Goal: Information Seeking & Learning: Compare options

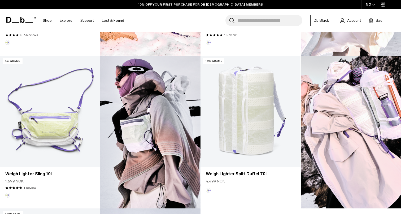
scroll to position [288, 0]
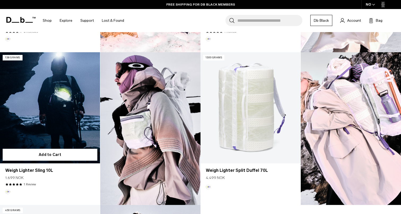
click at [87, 144] on link "Weigh Lighter Sling 10L" at bounding box center [50, 107] width 100 height 111
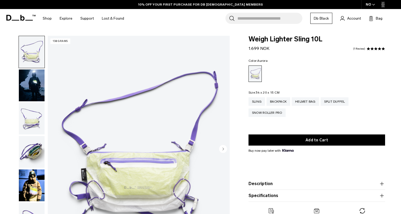
click at [33, 86] on img "button" at bounding box center [32, 85] width 26 height 32
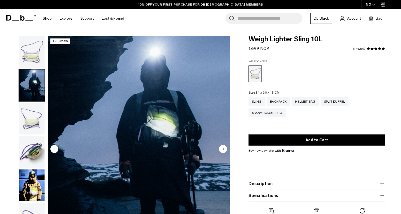
click at [34, 103] on ul at bounding box center [32, 135] width 26 height 199
click at [32, 115] on img "button" at bounding box center [32, 119] width 26 height 32
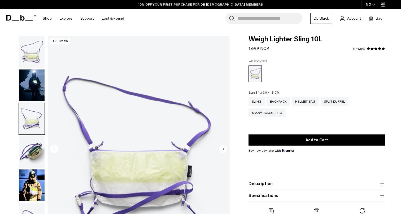
click at [33, 151] on img "button" at bounding box center [32, 152] width 26 height 32
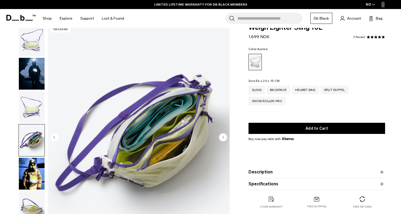
scroll to position [12, 0]
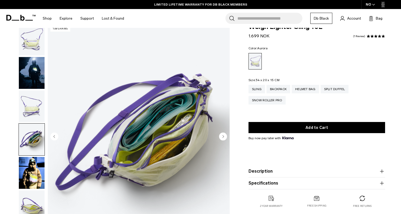
click at [226, 135] on icon "Next slide" at bounding box center [223, 136] width 8 height 8
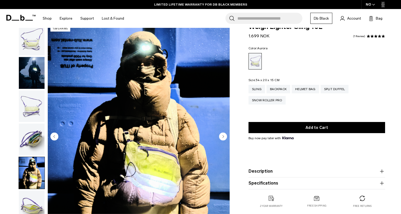
click at [226, 135] on circle "Next slide" at bounding box center [223, 136] width 8 height 8
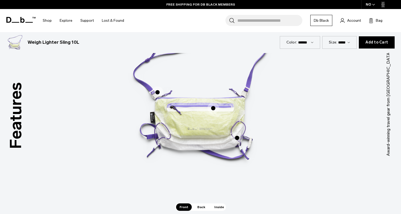
scroll to position [297, 0]
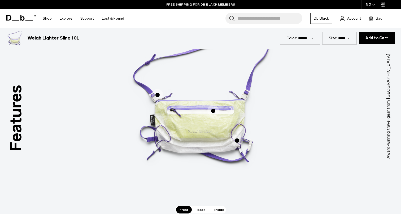
click at [213, 110] on span "1 / 3" at bounding box center [213, 111] width 12 height 12
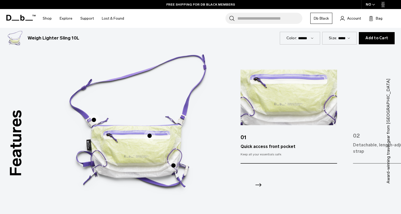
scroll to position [272, 0]
click at [256, 184] on icon "Next slide" at bounding box center [258, 185] width 8 height 8
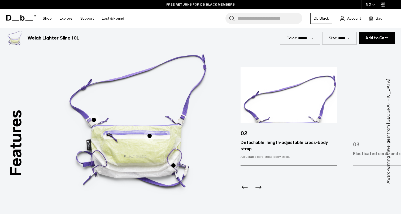
click at [260, 183] on icon "Next slide" at bounding box center [258, 187] width 8 height 8
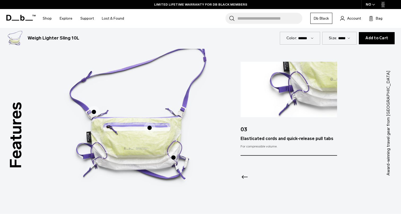
scroll to position [284, 0]
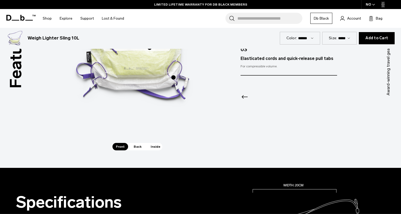
click at [137, 147] on span "Back" at bounding box center [137, 146] width 15 height 7
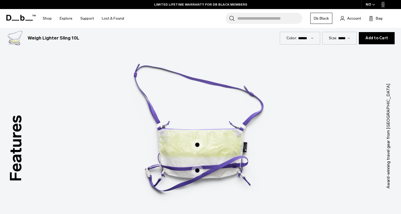
scroll to position [268, 0]
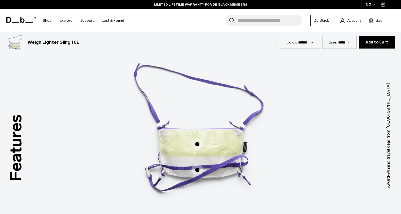
click at [197, 143] on span "2 / 3" at bounding box center [197, 144] width 12 height 12
click at [197, 145] on span "2 / 3" at bounding box center [197, 144] width 12 height 12
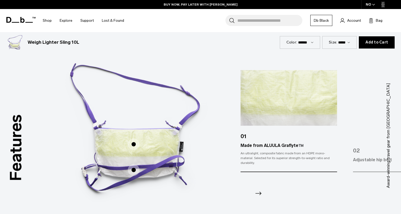
click at [261, 192] on icon "Next slide" at bounding box center [258, 193] width 8 height 8
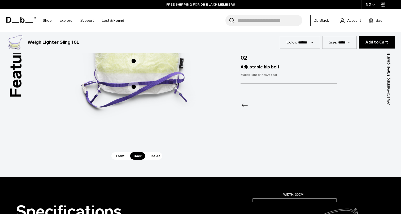
scroll to position [353, 0]
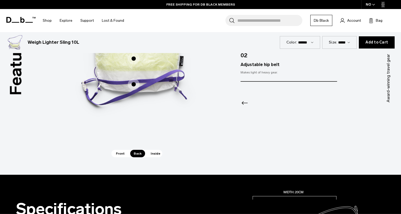
click at [162, 154] on div "Front Back Inside" at bounding box center [136, 153] width 51 height 7
click at [156, 154] on span "Inside" at bounding box center [155, 153] width 17 height 7
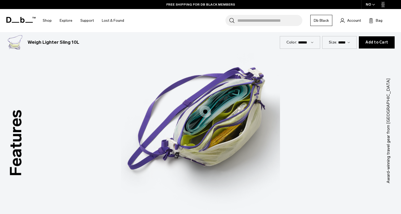
scroll to position [272, 0]
click at [206, 117] on label "Segmented main compartment" at bounding box center [205, 111] width 13 height 13
click at [205, 108] on span "3 / 3" at bounding box center [205, 112] width 12 height 12
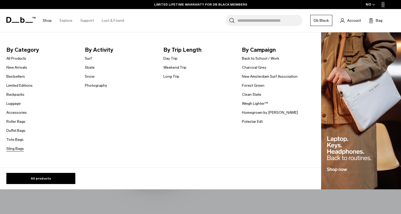
click at [14, 147] on link "Sling Bags" at bounding box center [14, 149] width 17 height 6
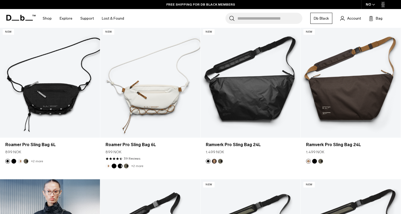
scroll to position [77, 0]
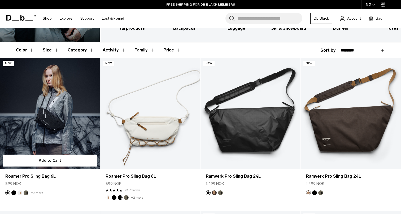
click at [69, 106] on link "Roamer Pro Sling Bag 6L" at bounding box center [50, 113] width 100 height 111
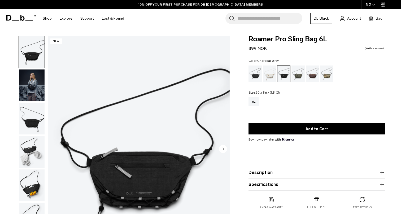
click at [30, 87] on img "button" at bounding box center [32, 85] width 26 height 32
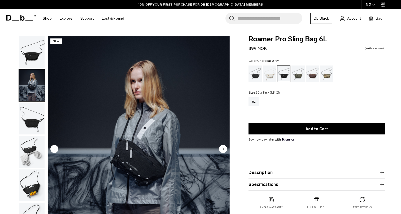
scroll to position [8, 0]
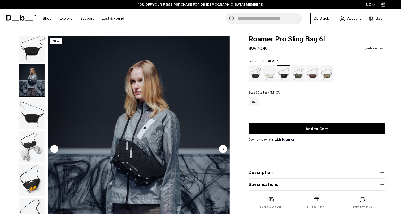
click at [30, 111] on img "button" at bounding box center [32, 114] width 26 height 32
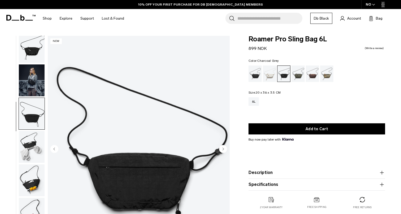
click at [28, 133] on img "button" at bounding box center [32, 147] width 26 height 32
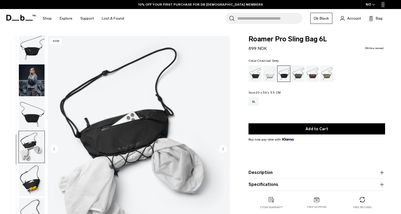
scroll to position [25, 0]
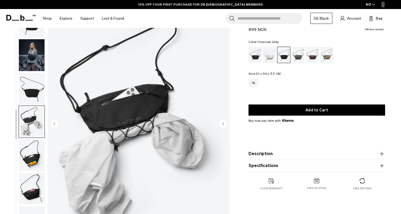
click at [28, 158] on img "button" at bounding box center [32, 155] width 26 height 32
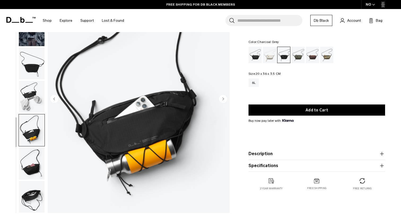
scroll to position [51, 0]
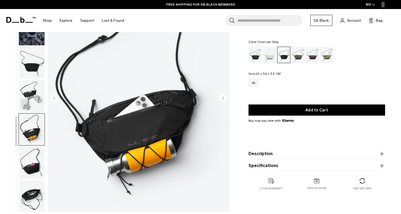
click at [29, 164] on img "button" at bounding box center [32, 163] width 26 height 32
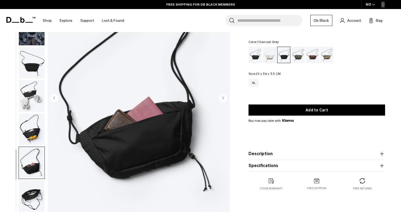
click at [32, 187] on img "button" at bounding box center [32, 196] width 26 height 32
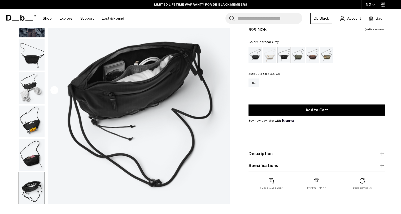
scroll to position [29, 0]
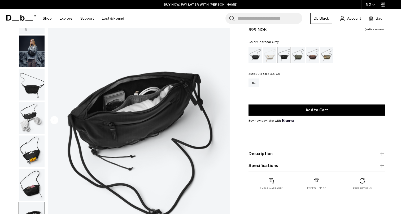
click at [255, 152] on button "Description" at bounding box center [316, 154] width 136 height 6
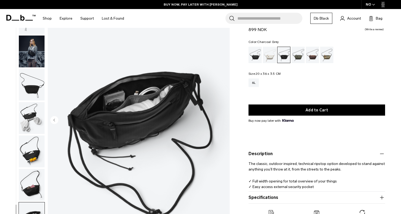
click at [266, 193] on product-accordion "Specifications Volume 6 Litres Dimensions 20 x 36 x 3.5 CM (H x W x D) Weight 0…" at bounding box center [316, 198] width 136 height 12
click at [266, 196] on button "Specifications" at bounding box center [316, 197] width 136 height 6
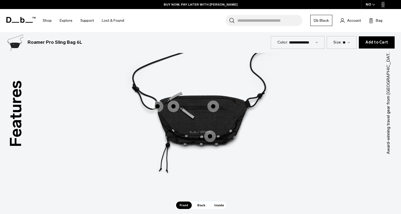
scroll to position [701, 0]
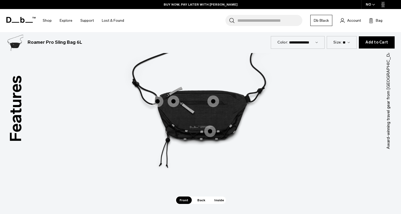
click at [175, 102] on span "1 / 3" at bounding box center [173, 101] width 12 height 12
click at [159, 99] on span "1 / 3" at bounding box center [158, 101] width 12 height 12
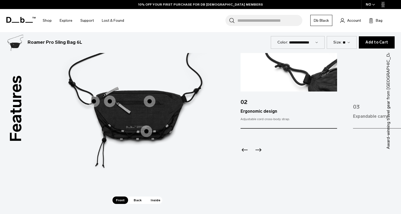
click at [242, 150] on icon "Previous slide" at bounding box center [244, 149] width 8 height 8
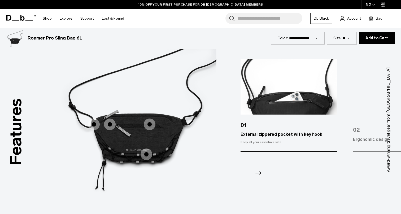
scroll to position [678, 0]
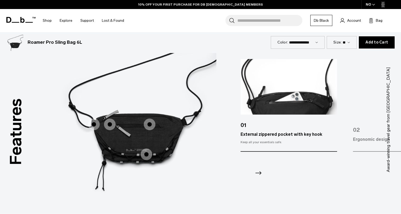
click at [259, 170] on icon "Next slide" at bounding box center [258, 173] width 8 height 8
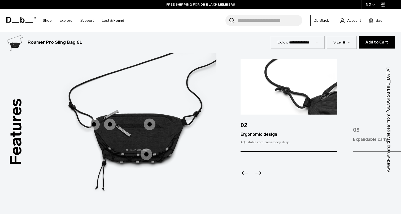
click at [259, 170] on icon "Next slide" at bounding box center [258, 173] width 8 height 8
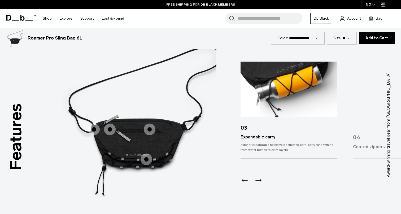
scroll to position [676, 0]
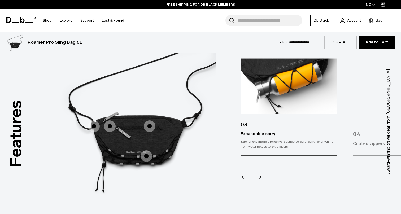
click at [257, 178] on icon "Next slide" at bounding box center [258, 177] width 8 height 8
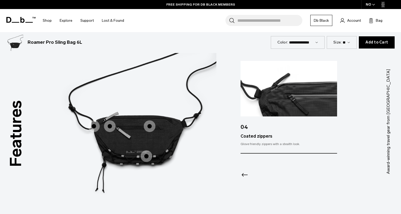
click at [259, 175] on div at bounding box center [288, 167] width 96 height 29
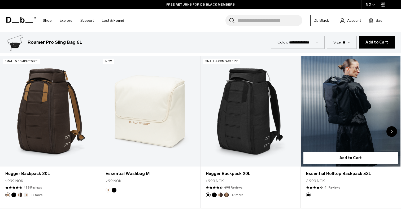
scroll to position [910, 0]
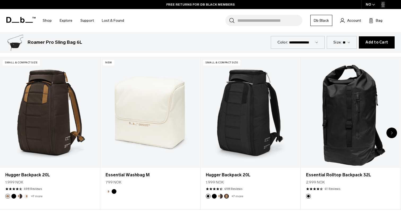
click at [392, 132] on icon "Next slide" at bounding box center [391, 133] width 1 height 2
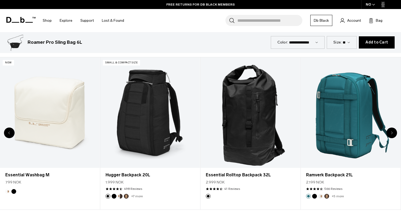
click at [392, 132] on icon "Next slide" at bounding box center [391, 133] width 1 height 2
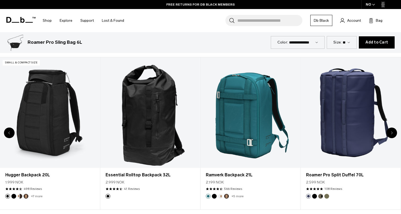
click at [392, 132] on icon "Next slide" at bounding box center [391, 133] width 1 height 2
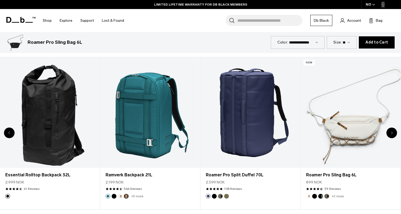
click at [392, 132] on icon "Next slide" at bounding box center [391, 133] width 1 height 2
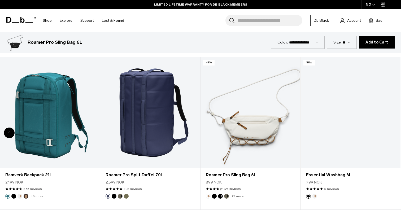
click at [392, 132] on div "8 / 8" at bounding box center [350, 112] width 100 height 111
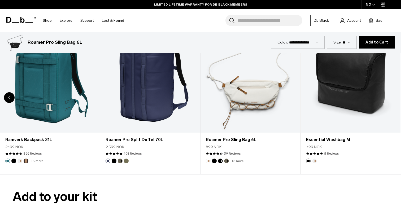
scroll to position [768, 0]
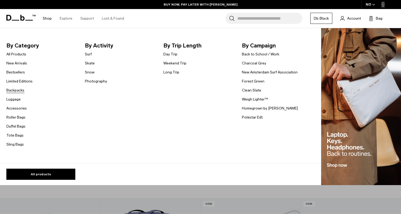
click at [19, 88] on link "Backpacks" at bounding box center [15, 90] width 18 height 6
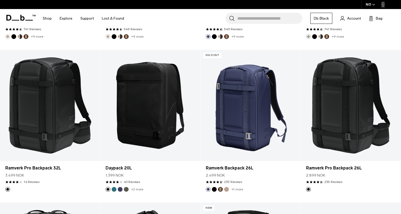
scroll to position [575, 0]
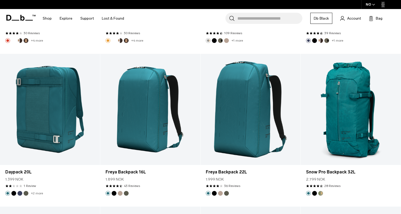
scroll to position [1389, 0]
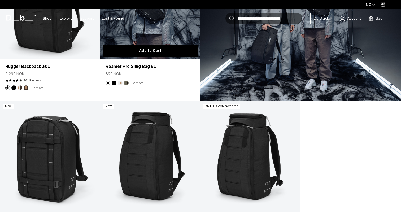
scroll to position [250, 0]
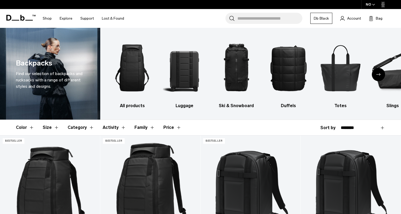
click at [52, 127] on button "Size" at bounding box center [51, 127] width 16 height 15
click at [54, 127] on button "Size" at bounding box center [51, 127] width 16 height 15
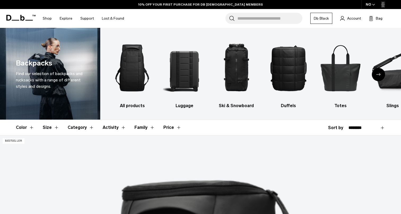
click at [47, 129] on button "Size" at bounding box center [51, 127] width 16 height 15
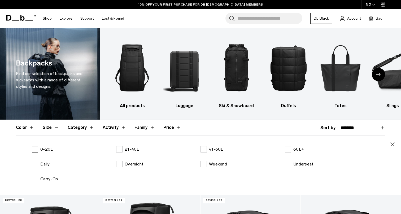
click at [42, 150] on p "0-20L" at bounding box center [46, 149] width 12 height 6
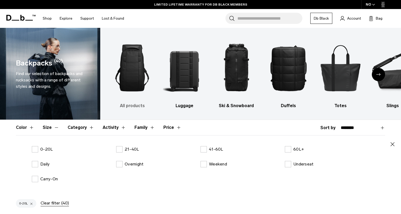
click at [133, 85] on img "1 / 10" at bounding box center [132, 68] width 43 height 64
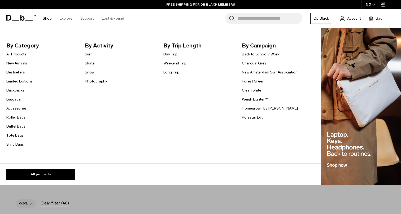
click at [18, 55] on link "All Products" at bounding box center [16, 54] width 20 height 6
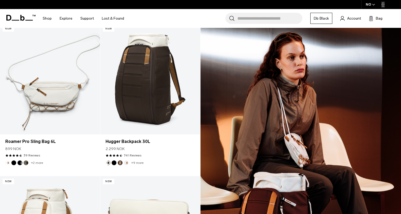
scroll to position [662, 0]
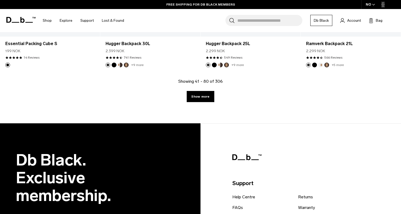
scroll to position [1572, 0]
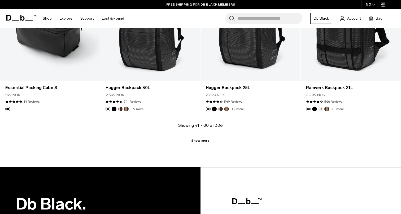
click at [196, 137] on link "Show more" at bounding box center [200, 140] width 27 height 11
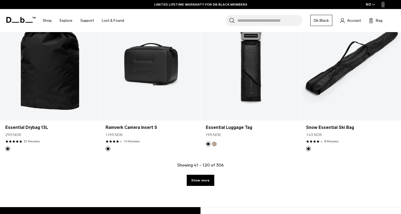
scroll to position [3059, 0]
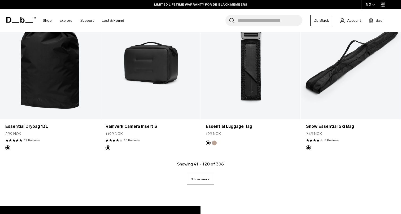
click at [192, 180] on link "Show more" at bounding box center [200, 179] width 27 height 11
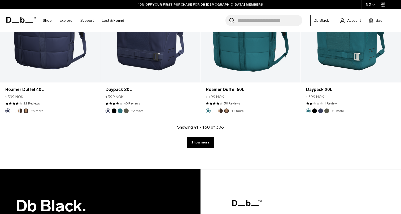
scroll to position [4630, 0]
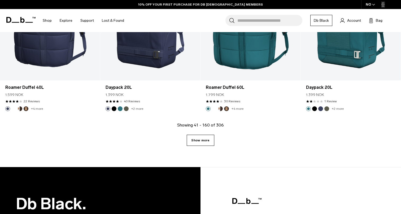
click at [202, 139] on link "Show more" at bounding box center [200, 140] width 27 height 11
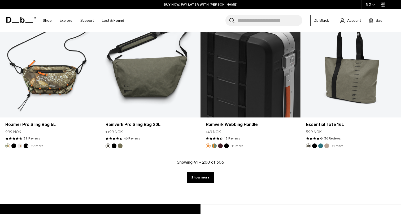
scroll to position [6120, 0]
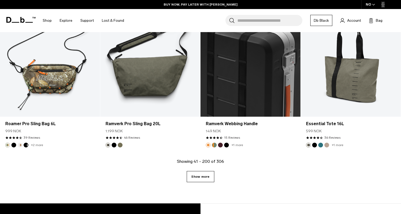
click at [204, 175] on link "Show more" at bounding box center [200, 176] width 27 height 11
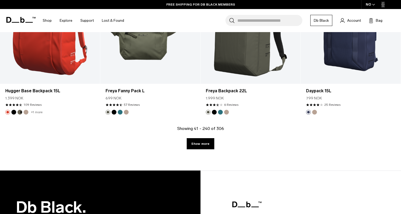
scroll to position [7693, 0]
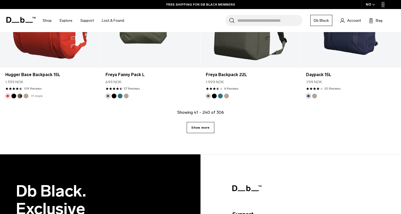
click at [202, 124] on link "Show more" at bounding box center [200, 127] width 27 height 11
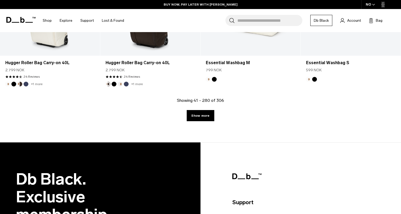
scroll to position [9244, 0]
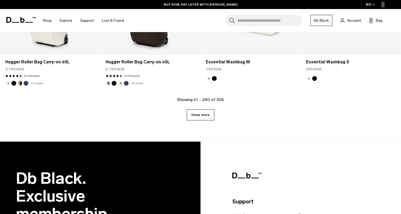
click at [204, 112] on link "Show more" at bounding box center [200, 114] width 27 height 11
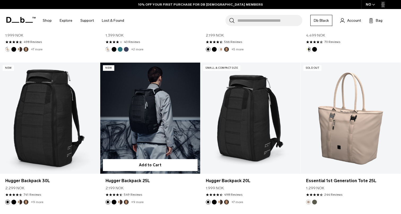
scroll to position [8814, 0]
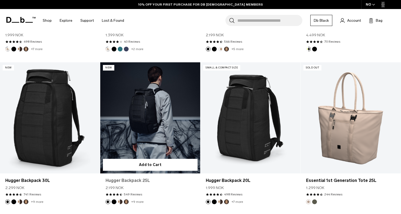
click at [143, 178] on link "Hugger Backpack 25L" at bounding box center [149, 180] width 89 height 6
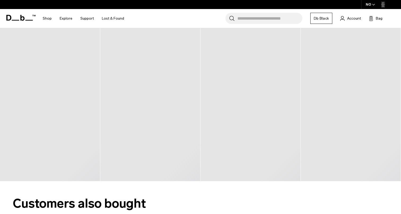
scroll to position [1660, 0]
